Goal: Task Accomplishment & Management: Manage account settings

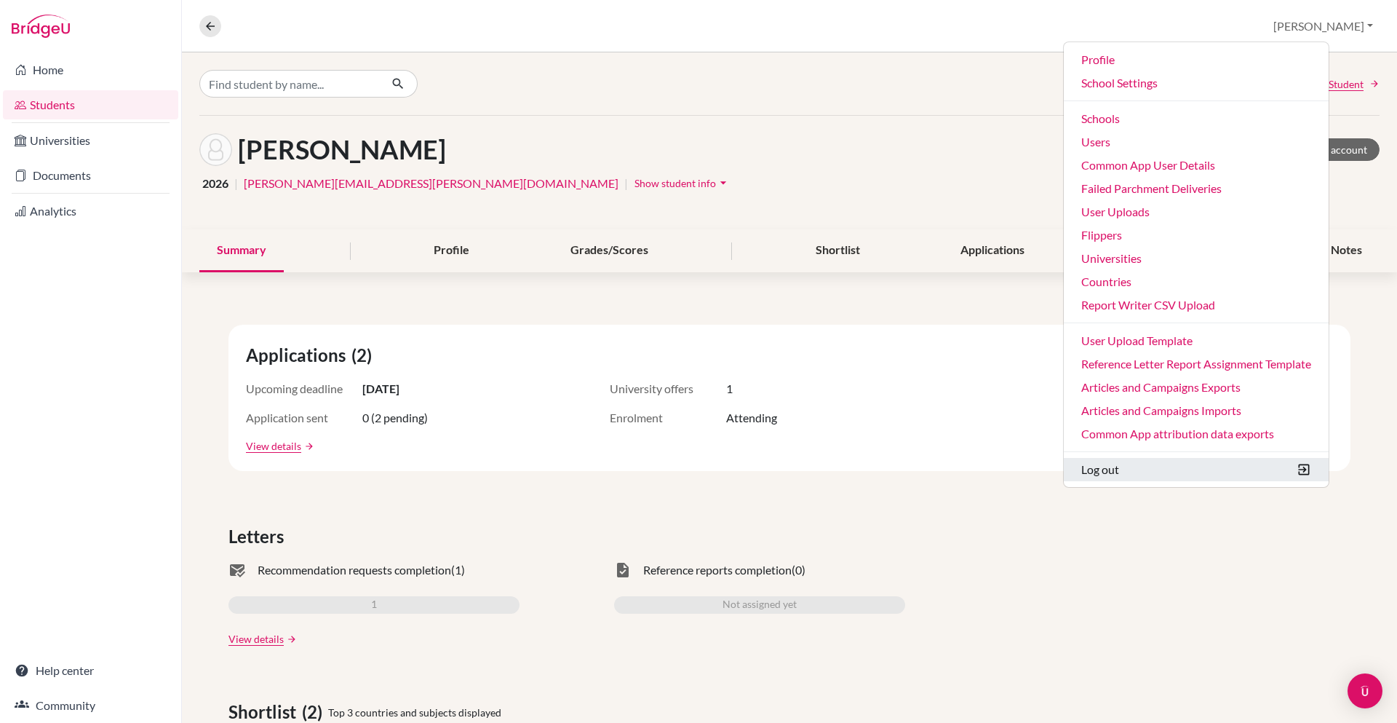
click at [1137, 466] on button "Log out" at bounding box center [1196, 469] width 265 height 23
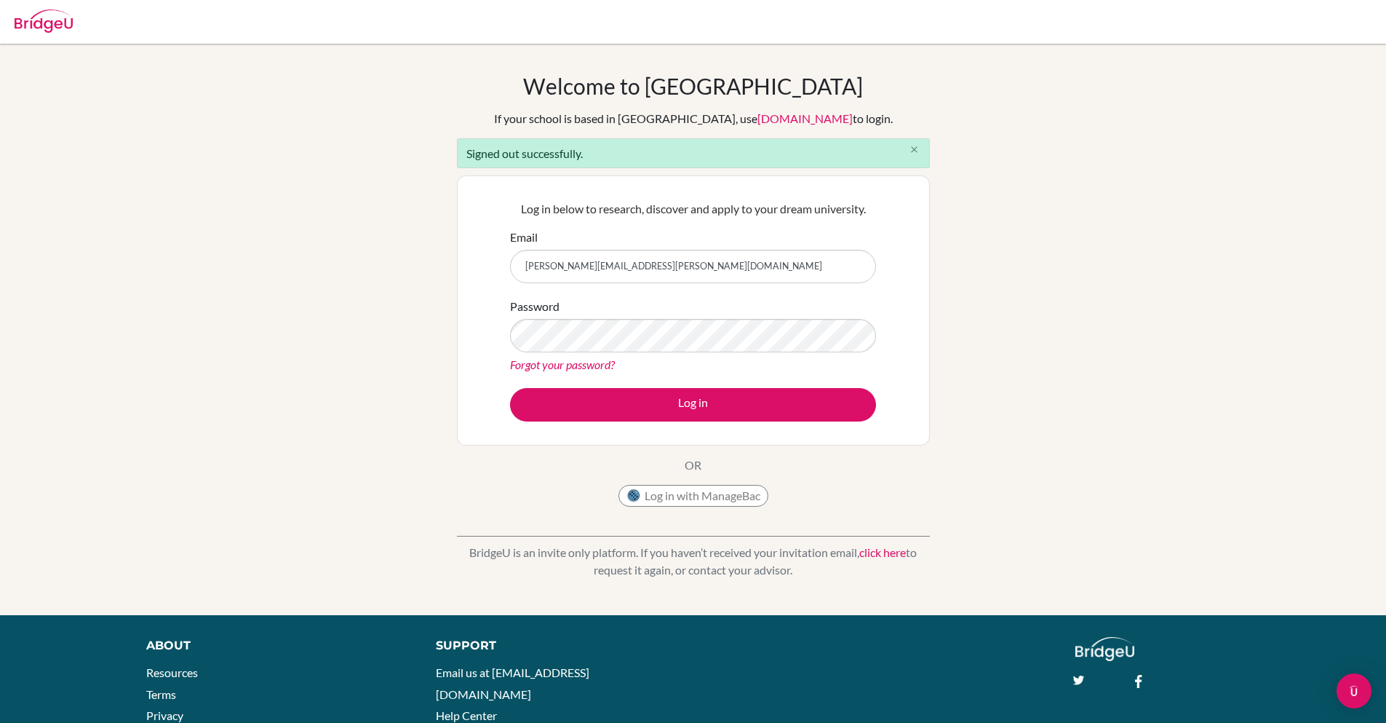
click at [915, 148] on icon "close" at bounding box center [914, 149] width 11 height 11
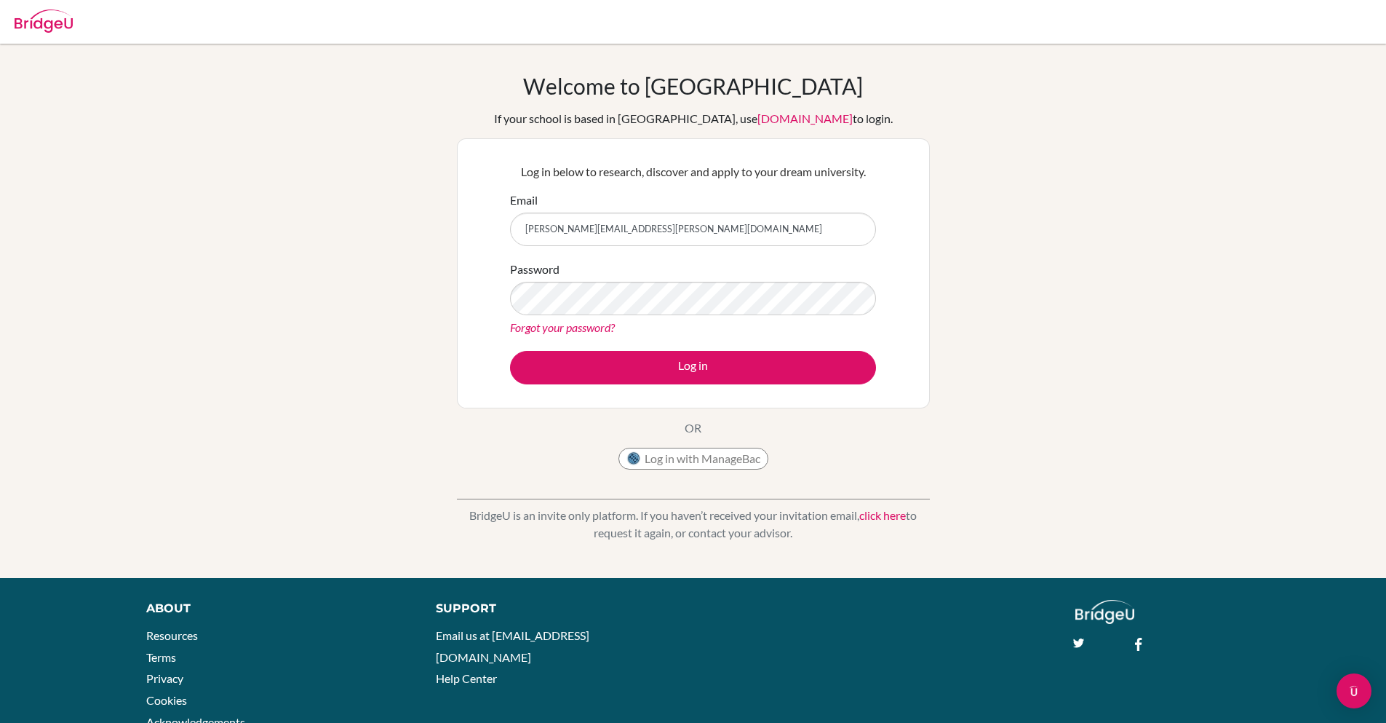
click at [1039, 228] on div "Welcome to BridgeU If your school is based in China, use app.bridge-u.com.cn to…" at bounding box center [693, 311] width 1386 height 476
click at [689, 242] on input "sanchita+kim@bridge-u.com" at bounding box center [693, 228] width 366 height 33
click at [324, 172] on div "Welcome to BridgeU If your school is based in China, use app.bridge-u.com.cn to…" at bounding box center [693, 311] width 1386 height 476
click at [571, 234] on input "sanchita+kim@bridge-u.com" at bounding box center [693, 228] width 366 height 33
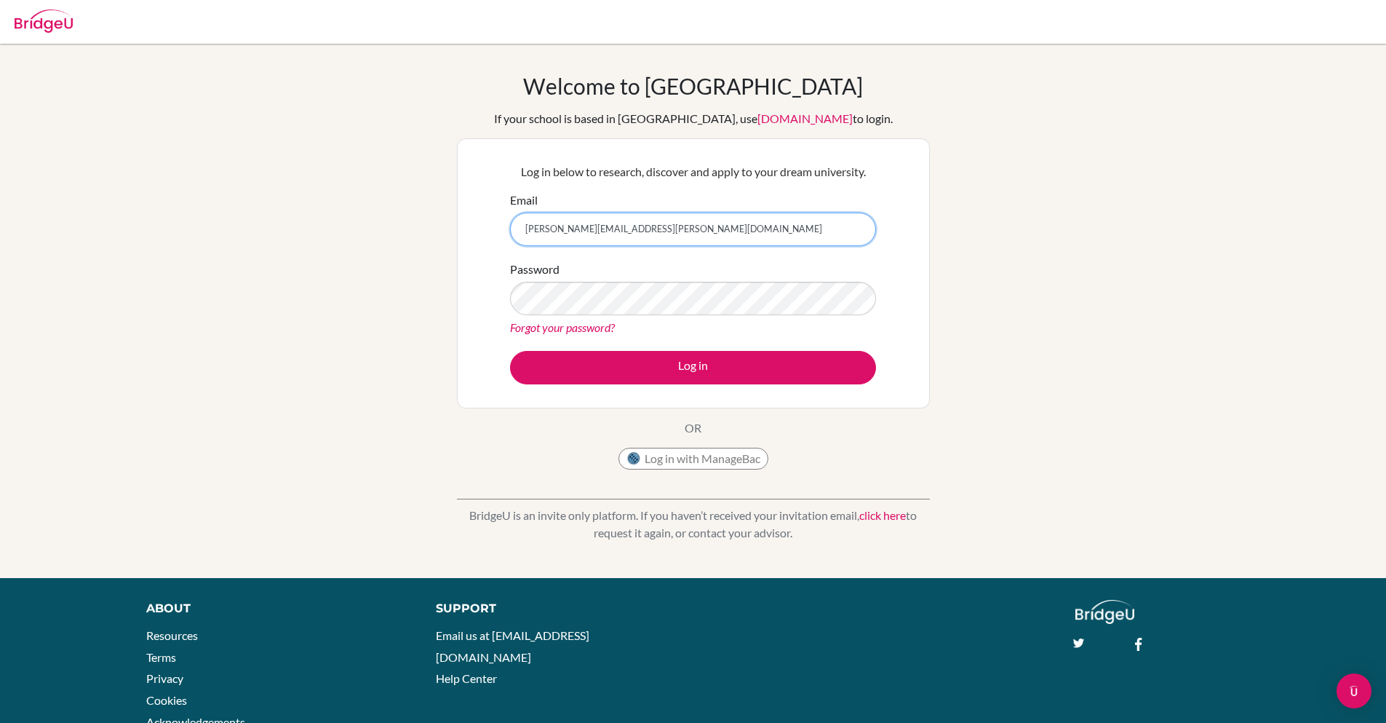
click at [573, 229] on input "sanchita+kim@bridge-u.com" at bounding box center [693, 228] width 366 height 33
type input "sanchita+kim@bridge-u.com"
click at [290, 309] on div "Welcome to BridgeU If your school is based in China, use app.bridge-u.com.cn to…" at bounding box center [693, 311] width 1386 height 476
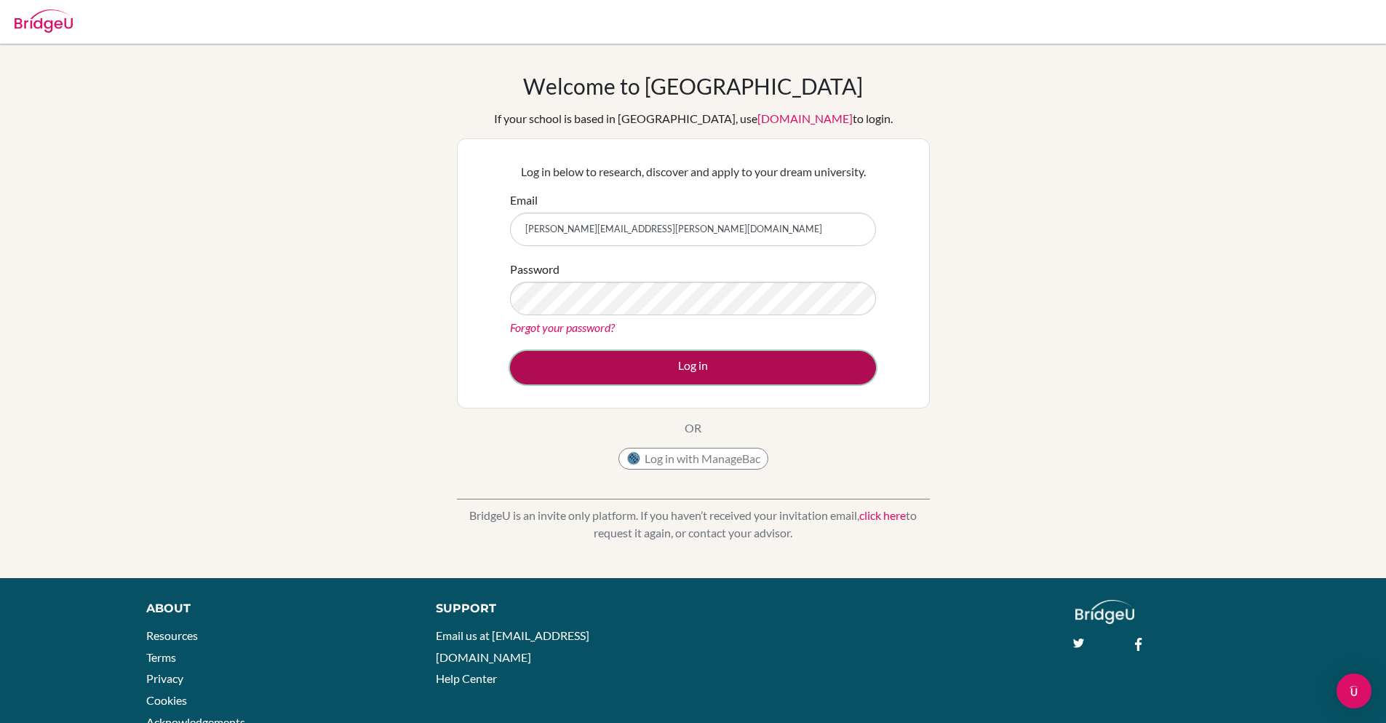
click at [699, 356] on button "Log in" at bounding box center [693, 367] width 366 height 33
